Goal: Book appointment/travel/reservation

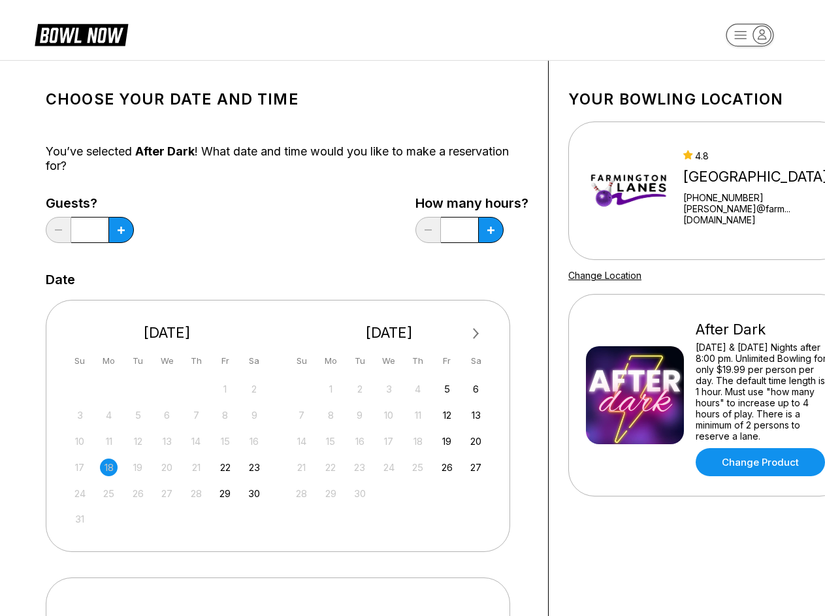
click at [412, 308] on div "Next Month [DATE] Su Mo Tu We Th Fr Sa 27 28 29 30 31 1 2 3 4 5 6 7 8 9 10 11 1…" at bounding box center [278, 425] width 464 height 251
click at [121, 230] on icon at bounding box center [121, 230] width 7 height 7
type input "*"
click at [125, 230] on icon at bounding box center [121, 230] width 7 height 7
type input "****"
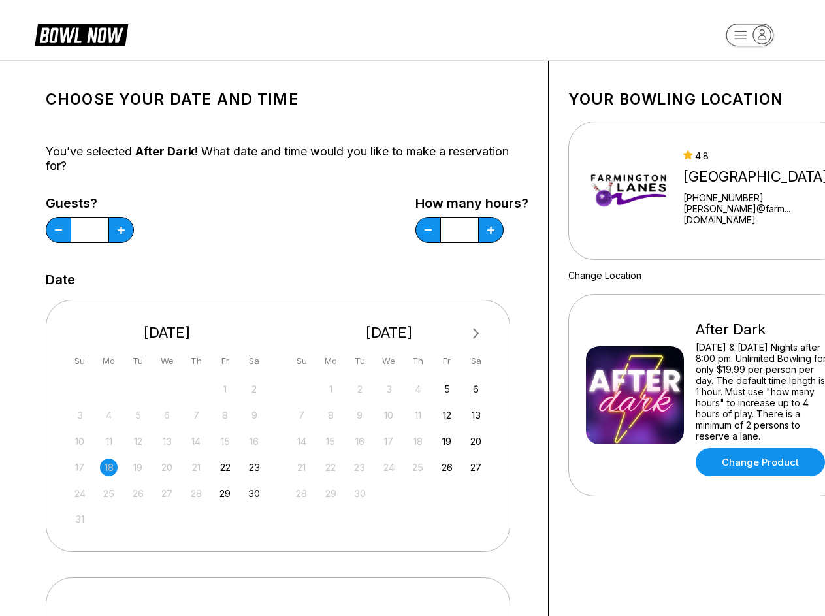
click at [475, 334] on span "Next Month" at bounding box center [475, 333] width 0 height 15
click at [225, 389] on div "5" at bounding box center [225, 389] width 18 height 18
click at [254, 389] on div "6" at bounding box center [255, 389] width 18 height 18
click at [80, 415] on div "7" at bounding box center [80, 415] width 18 height 18
click at [108, 415] on div "8" at bounding box center [109, 415] width 18 height 18
